Goal: Navigation & Orientation: Find specific page/section

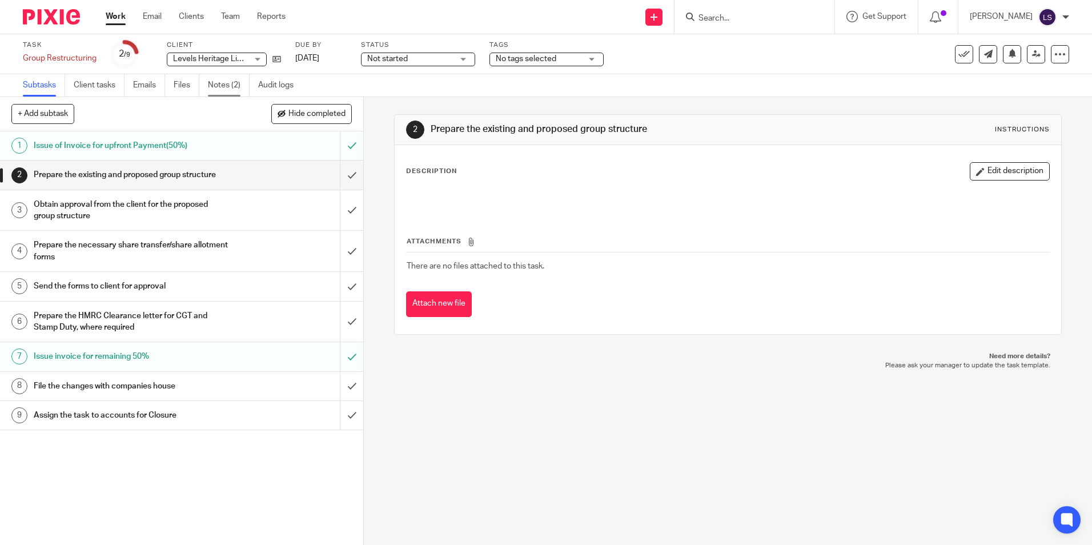
click at [220, 81] on link "Notes (2)" at bounding box center [229, 85] width 42 height 22
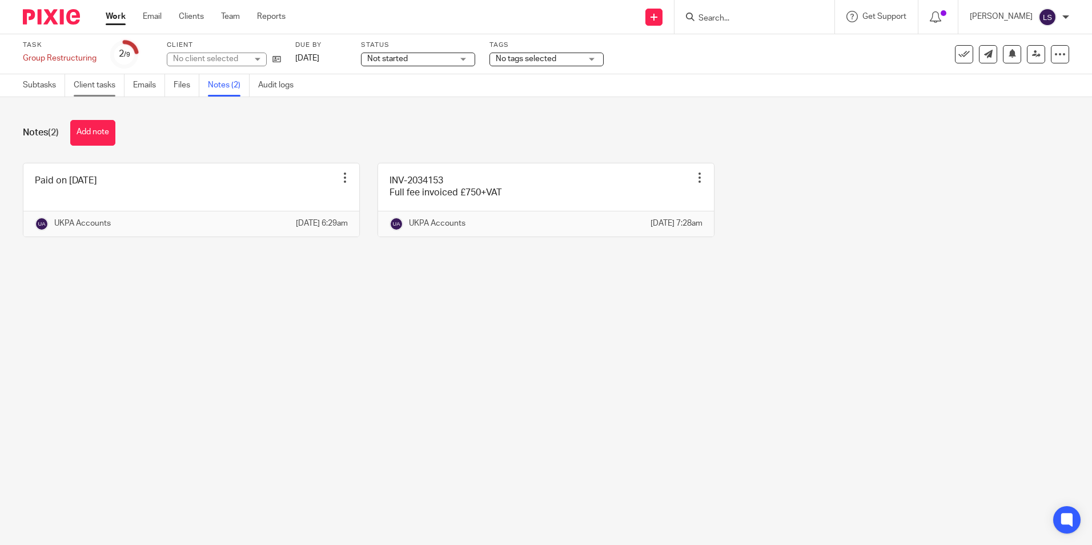
click at [99, 82] on link "Client tasks" at bounding box center [99, 85] width 51 height 22
